Goal: Check status: Check status

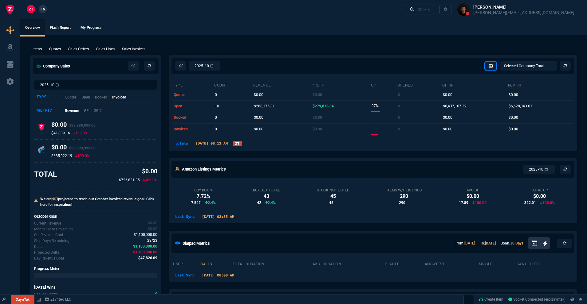
select select "18: totals"
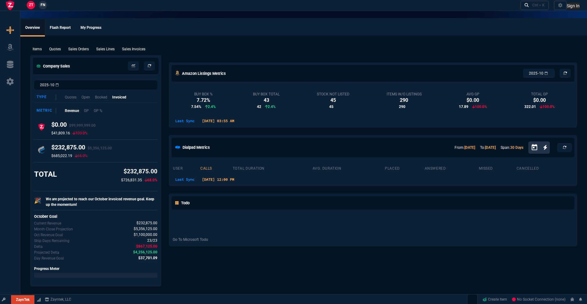
select select "18: totals"
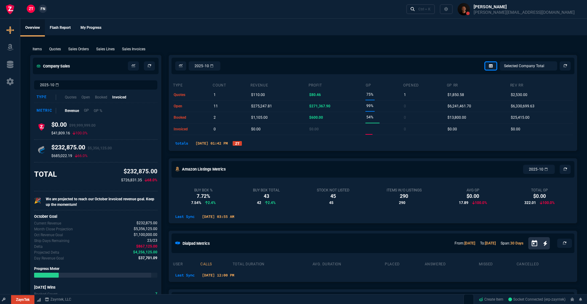
click at [86, 112] on p "GP" at bounding box center [86, 111] width 5 height 6
click at [242, 143] on link "ZT" at bounding box center [236, 143] width 9 height 5
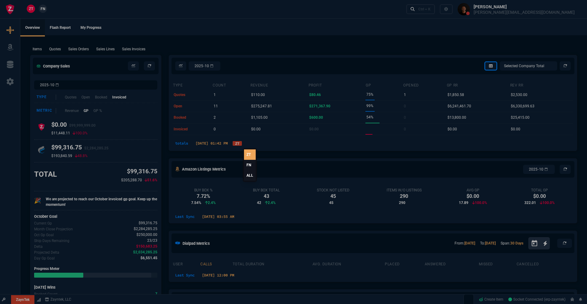
drag, startPoint x: 248, startPoint y: 165, endPoint x: 253, endPoint y: 164, distance: 5.3
click at [250, 165] on link "FN" at bounding box center [250, 165] width 12 height 10
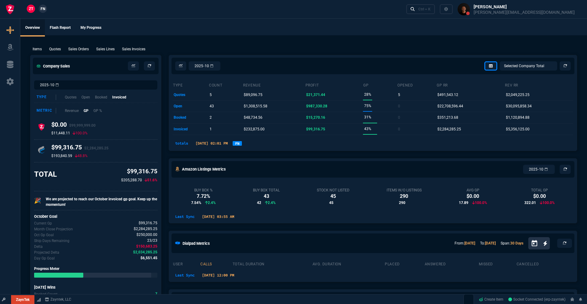
click at [242, 146] on link "FN" at bounding box center [236, 143] width 9 height 5
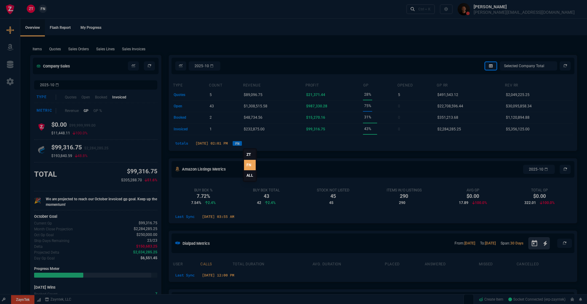
click at [248, 177] on link "ALL" at bounding box center [250, 175] width 12 height 10
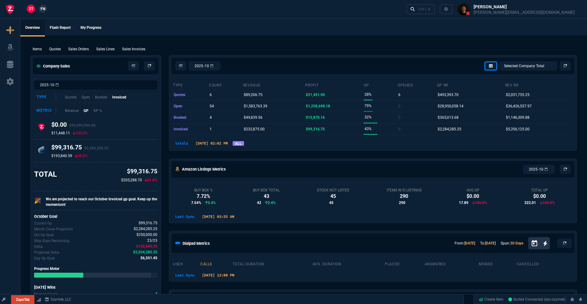
click at [244, 144] on link "ALL" at bounding box center [237, 143] width 11 height 5
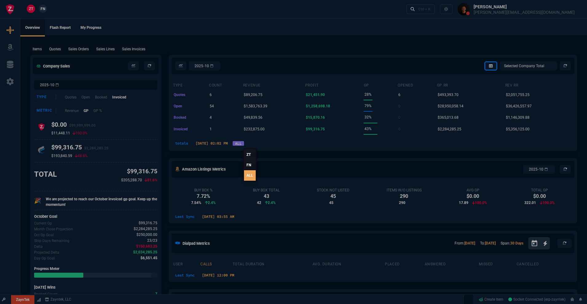
click at [257, 55] on div at bounding box center [293, 152] width 587 height 304
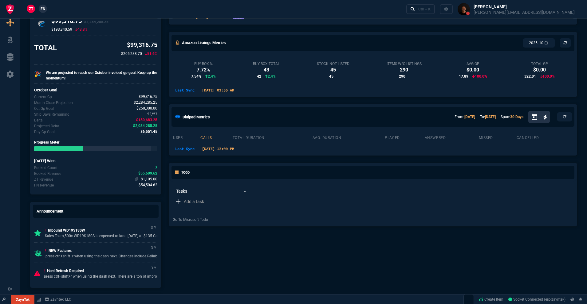
scroll to position [127, 0]
click at [149, 174] on span "$55,609.62" at bounding box center [147, 173] width 19 height 6
click at [150, 183] on span "$54,504.62" at bounding box center [148, 185] width 19 height 6
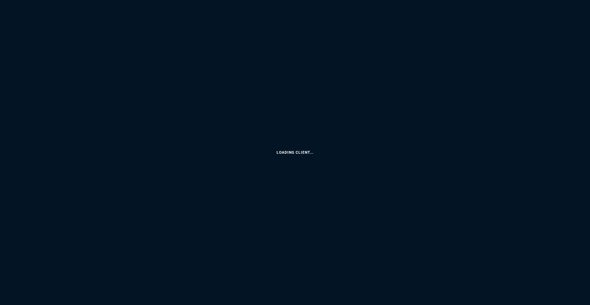
select select "18: totals"
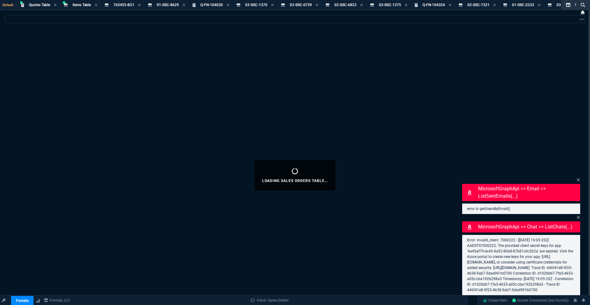
select select
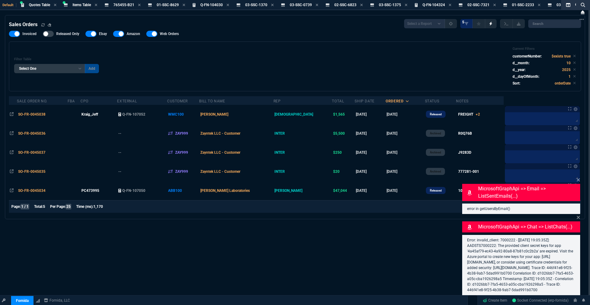
click at [46, 191] on div "SO-FR-0045034" at bounding box center [42, 191] width 49 height 6
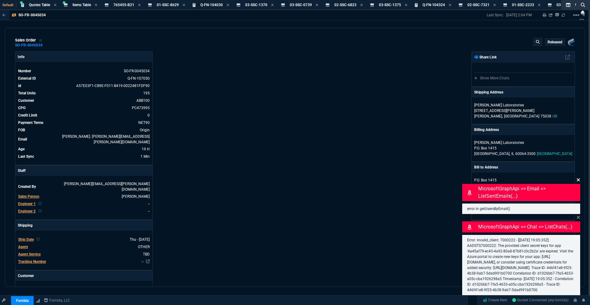
click at [580, 177] on icon at bounding box center [578, 179] width 4 height 5
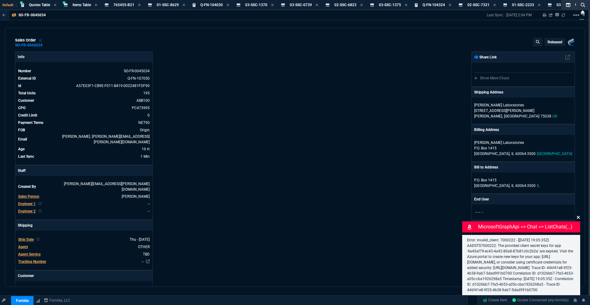
click at [579, 216] on icon at bounding box center [577, 217] width 3 height 3
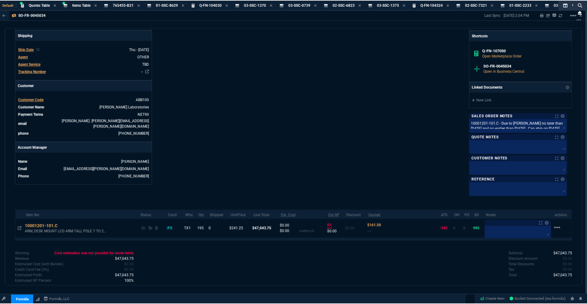
scroll to position [203, 0]
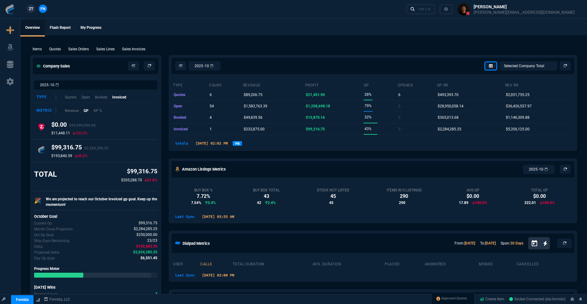
click at [242, 144] on link "FN" at bounding box center [236, 143] width 9 height 5
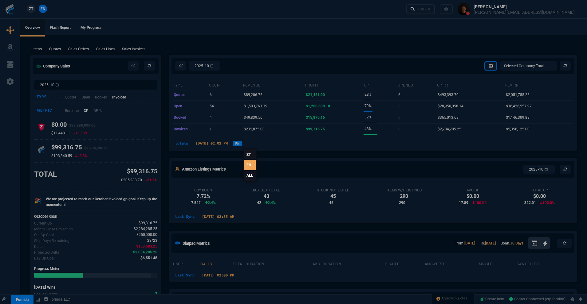
click at [249, 176] on link "ALL" at bounding box center [250, 175] width 12 height 10
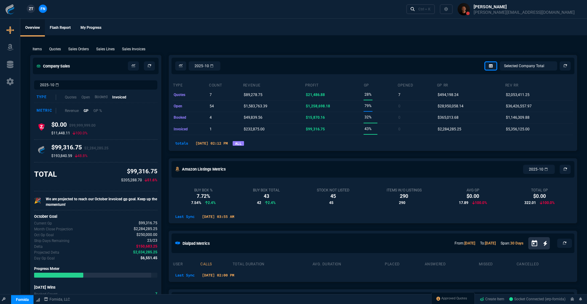
click at [107, 96] on p "Booked" at bounding box center [101, 97] width 13 height 6
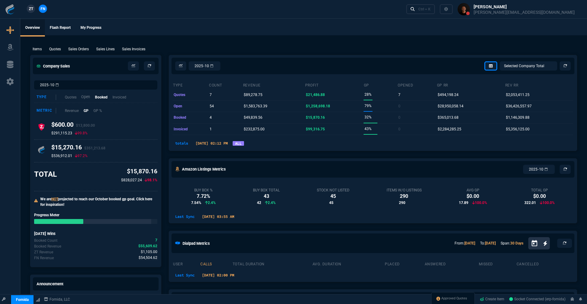
click at [87, 97] on p "Open" at bounding box center [85, 97] width 9 height 6
